Goal: Task Accomplishment & Management: Manage account settings

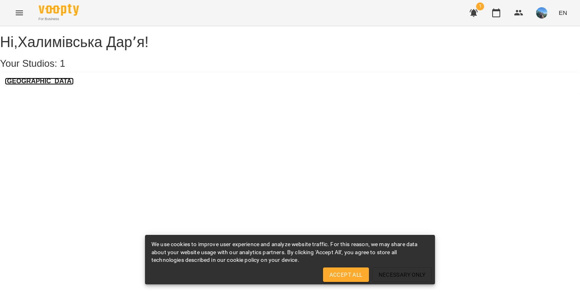
click at [50, 85] on h3 "[GEOGRAPHIC_DATA]" at bounding box center [39, 81] width 69 height 7
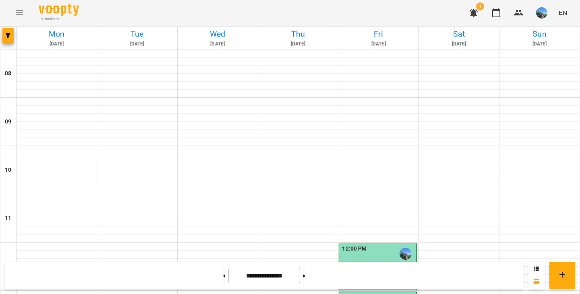
scroll to position [490, 0]
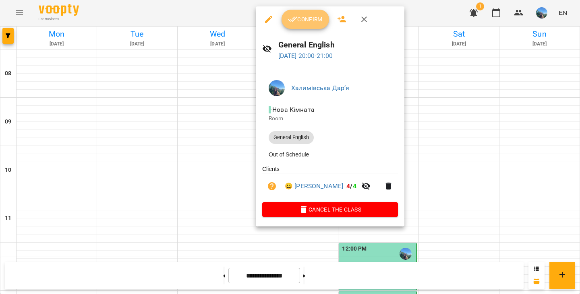
click at [312, 23] on span "Confirm" at bounding box center [305, 19] width 35 height 10
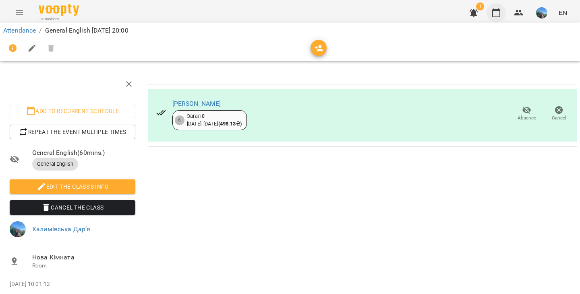
click at [494, 13] on icon "button" at bounding box center [496, 13] width 10 height 10
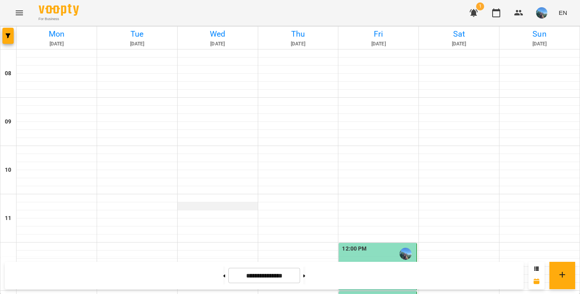
scroll to position [481, 0]
